Goal: Task Accomplishment & Management: Manage account settings

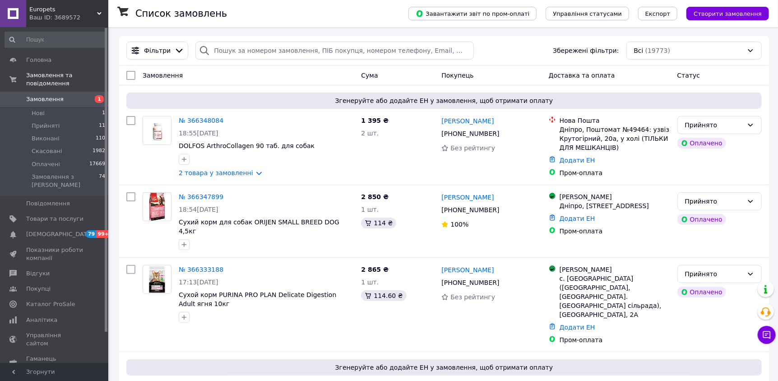
click at [51, 95] on span "Замовлення" at bounding box center [44, 99] width 37 height 8
click at [47, 120] on li "Прийняті 11" at bounding box center [55, 126] width 111 height 13
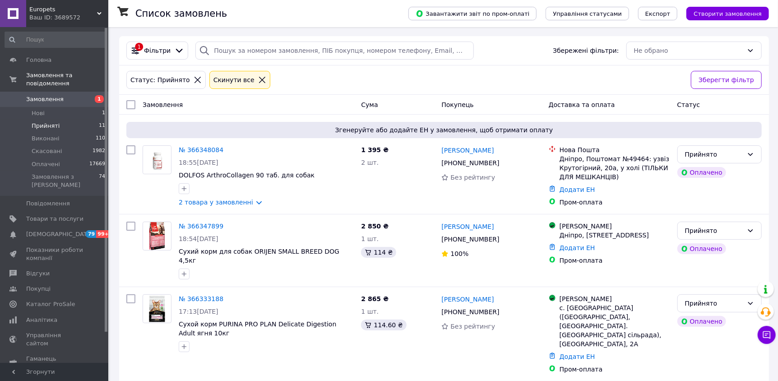
click at [46, 108] on li "Нові 1" at bounding box center [55, 113] width 111 height 13
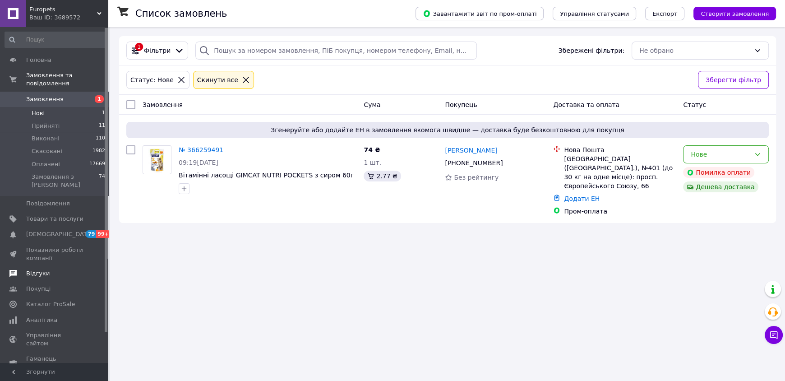
click at [38, 269] on span "Відгуки" at bounding box center [37, 273] width 23 height 8
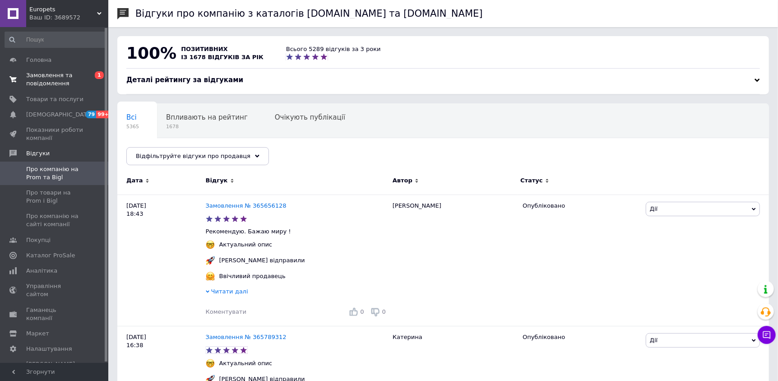
click at [62, 83] on span "Замовлення та повідомлення" at bounding box center [54, 79] width 57 height 16
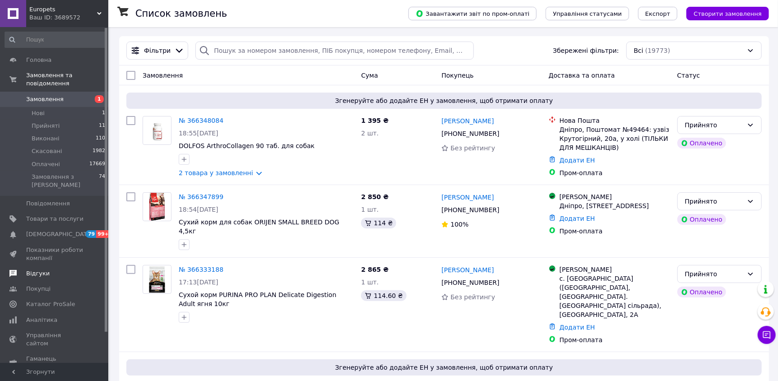
click at [34, 269] on span "Відгуки" at bounding box center [37, 273] width 23 height 8
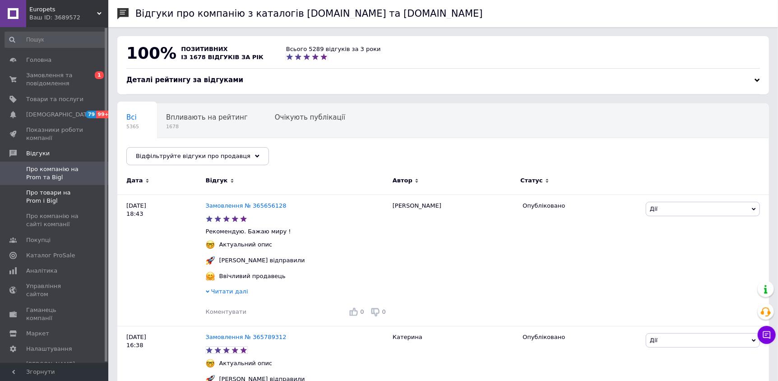
click at [62, 191] on span "Про товари на Prom і Bigl" at bounding box center [54, 197] width 57 height 16
